Goal: Check status

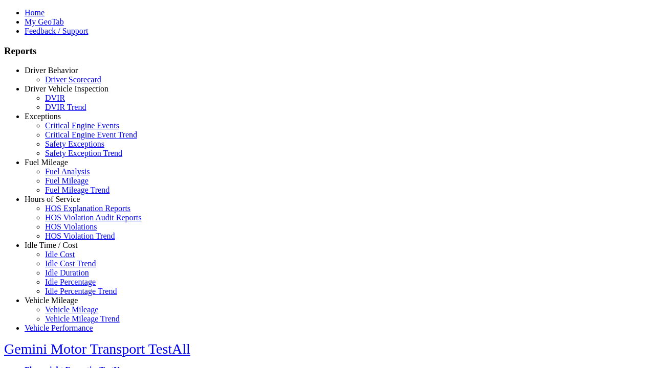
click at [59, 204] on link "Hours of Service" at bounding box center [52, 199] width 55 height 9
click at [66, 240] on link "HOS Violation Trend" at bounding box center [80, 236] width 70 height 9
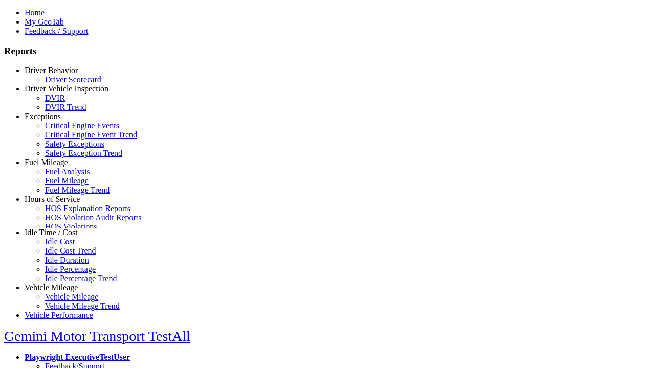
scroll to position [35, 0]
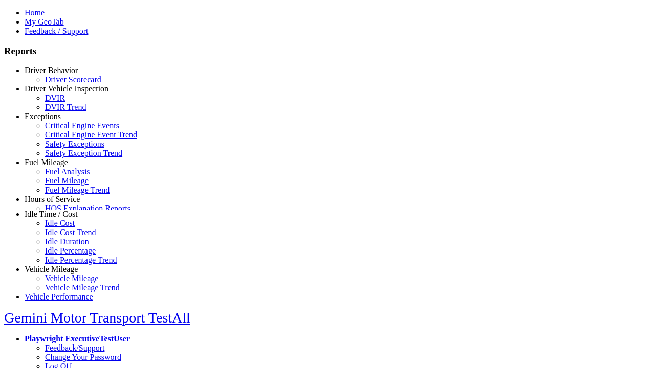
type input "**********"
